Goal: Task Accomplishment & Management: Use online tool/utility

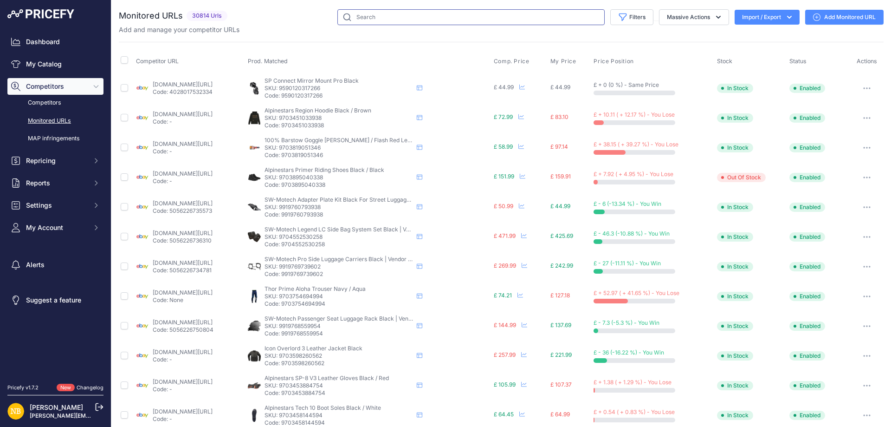
drag, startPoint x: 502, startPoint y: 18, endPoint x: 511, endPoint y: 10, distance: 12.8
click at [502, 18] on input "text" at bounding box center [470, 17] width 267 height 16
paste input "[URL][DOMAIN_NAME]"
type input "[URL][DOMAIN_NAME]"
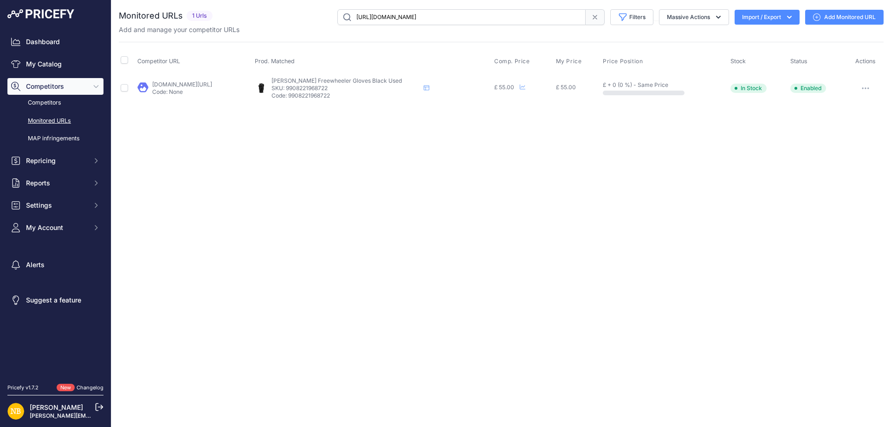
click at [524, 17] on input "[URL][DOMAIN_NAME]" at bounding box center [461, 17] width 248 height 16
paste input "[URL][DOMAIN_NAME]"
type input "[URL][DOMAIN_NAME]"
click at [488, 17] on input "[URL][DOMAIN_NAME]" at bounding box center [461, 17] width 248 height 16
paste input "9703581548882"
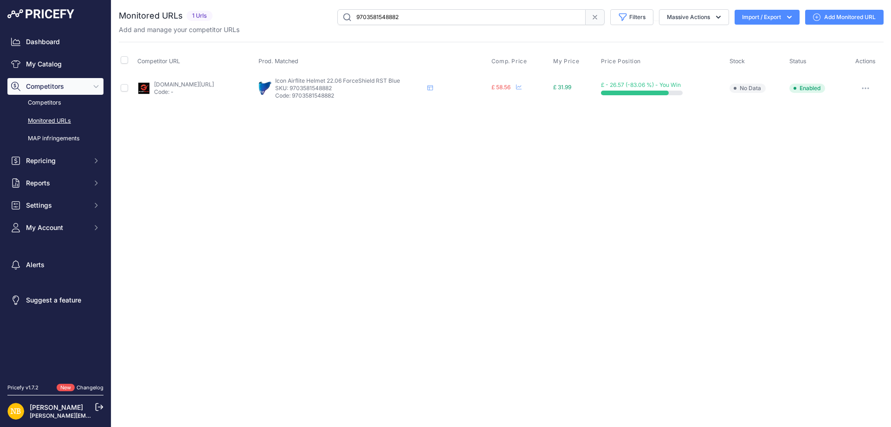
drag, startPoint x: 336, startPoint y: 13, endPoint x: 244, endPoint y: 10, distance: 91.5
click at [246, 13] on div "9703581548882 Filters Saved Filters Set None Competitors Products Out Of Stock …" at bounding box center [549, 17] width 667 height 16
paste input "[URL][DOMAIN_NAME]"
type input "[URL][DOMAIN_NAME]"
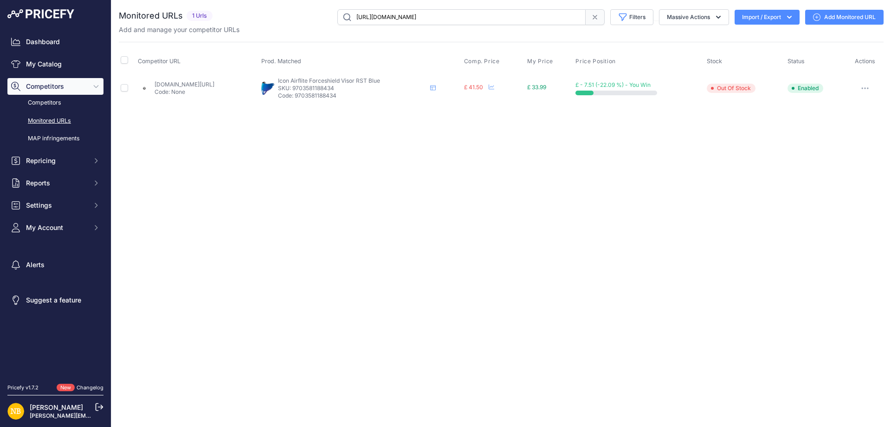
drag, startPoint x: 337, startPoint y: 87, endPoint x: 376, endPoint y: 87, distance: 39.4
click at [376, 87] on p "SKU: 9703581188434" at bounding box center [352, 87] width 149 height 7
copy p "9703581188434"
